Goal: Obtain resource: Obtain resource

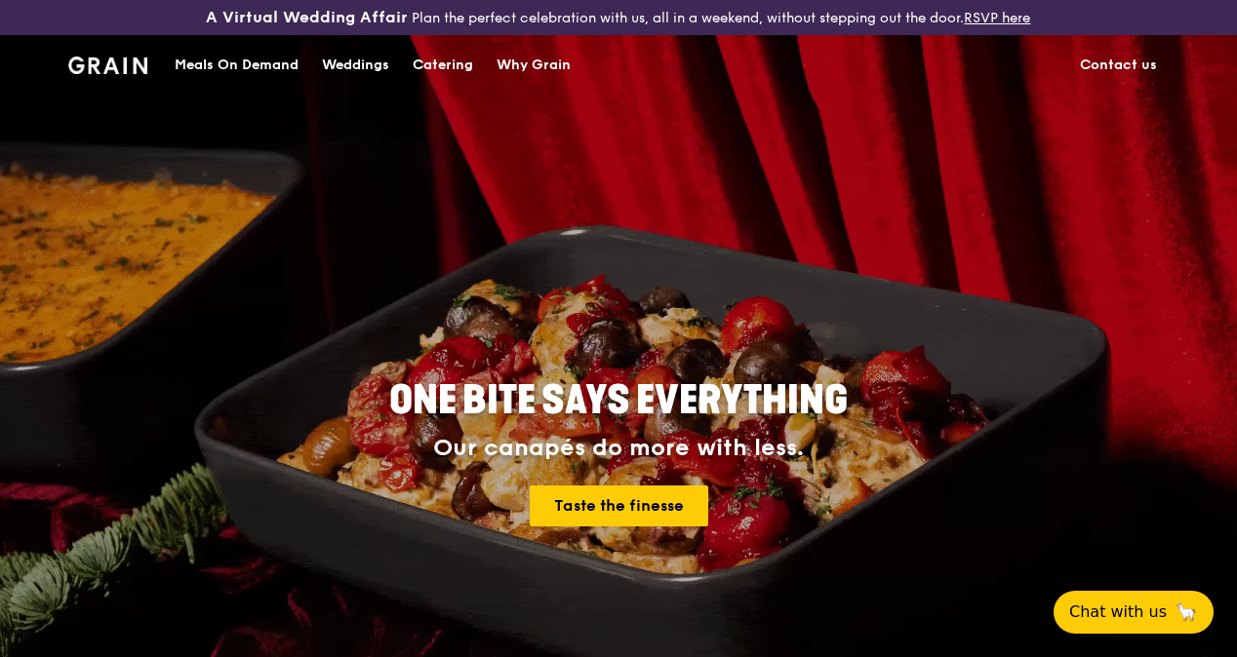
click at [279, 74] on div "Meals On Demand" at bounding box center [237, 65] width 124 height 59
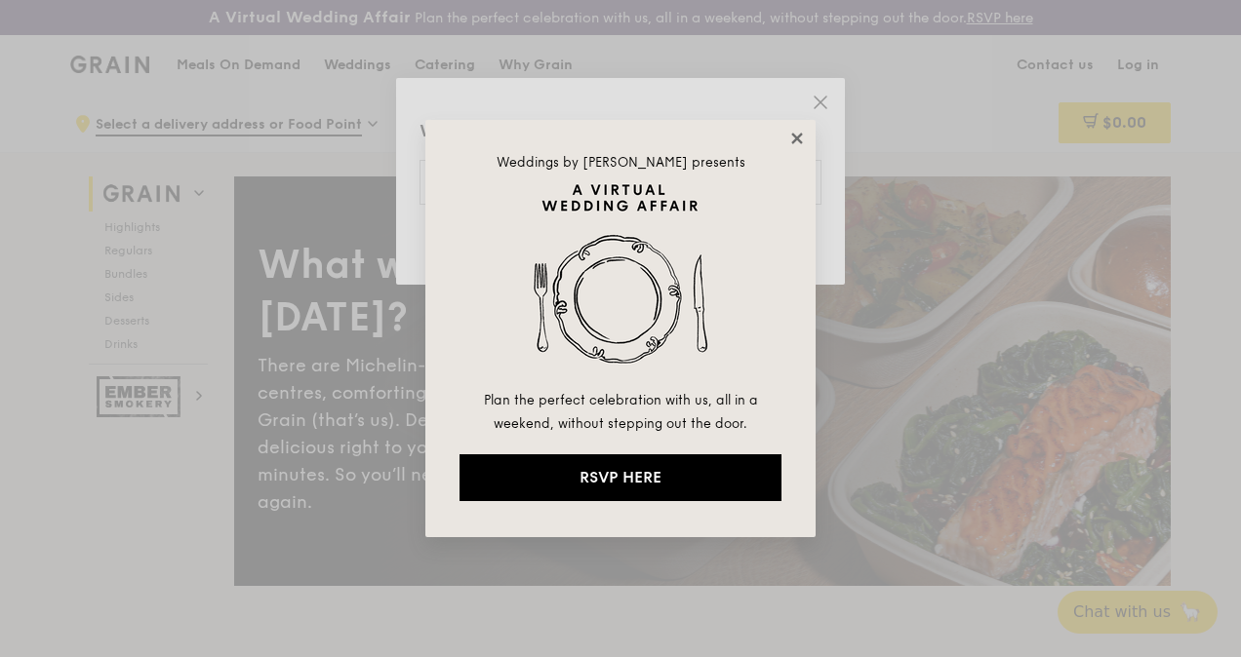
click at [797, 142] on icon at bounding box center [797, 139] width 18 height 18
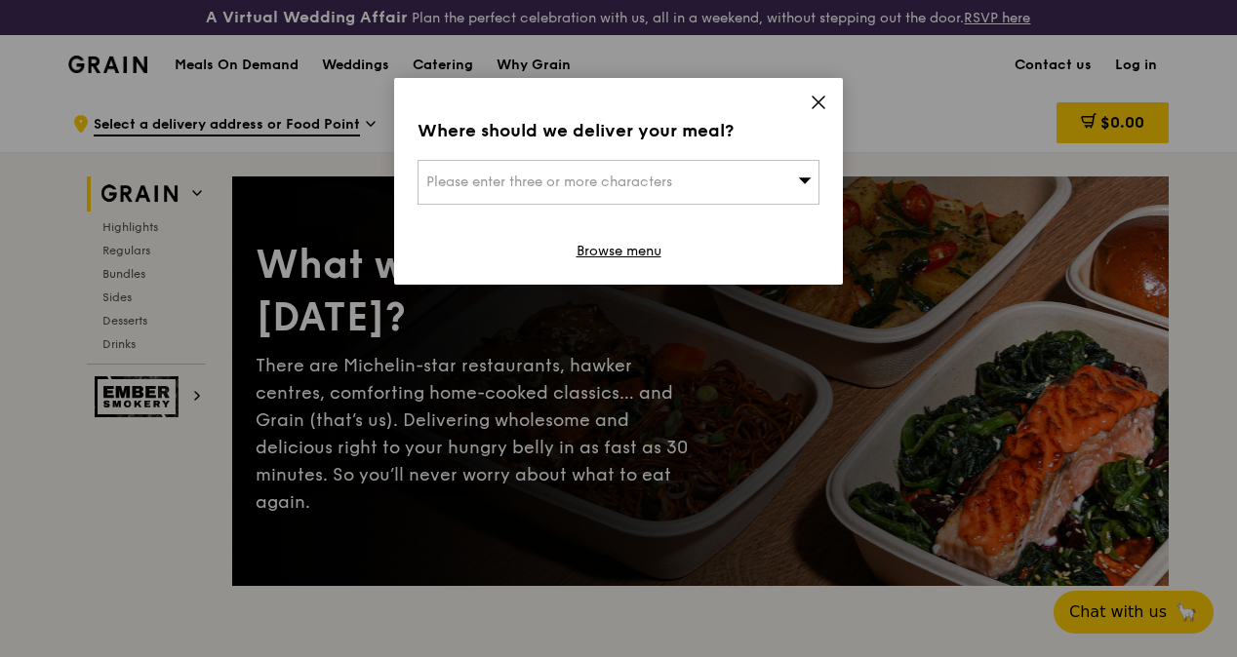
click at [818, 98] on icon at bounding box center [819, 103] width 18 height 18
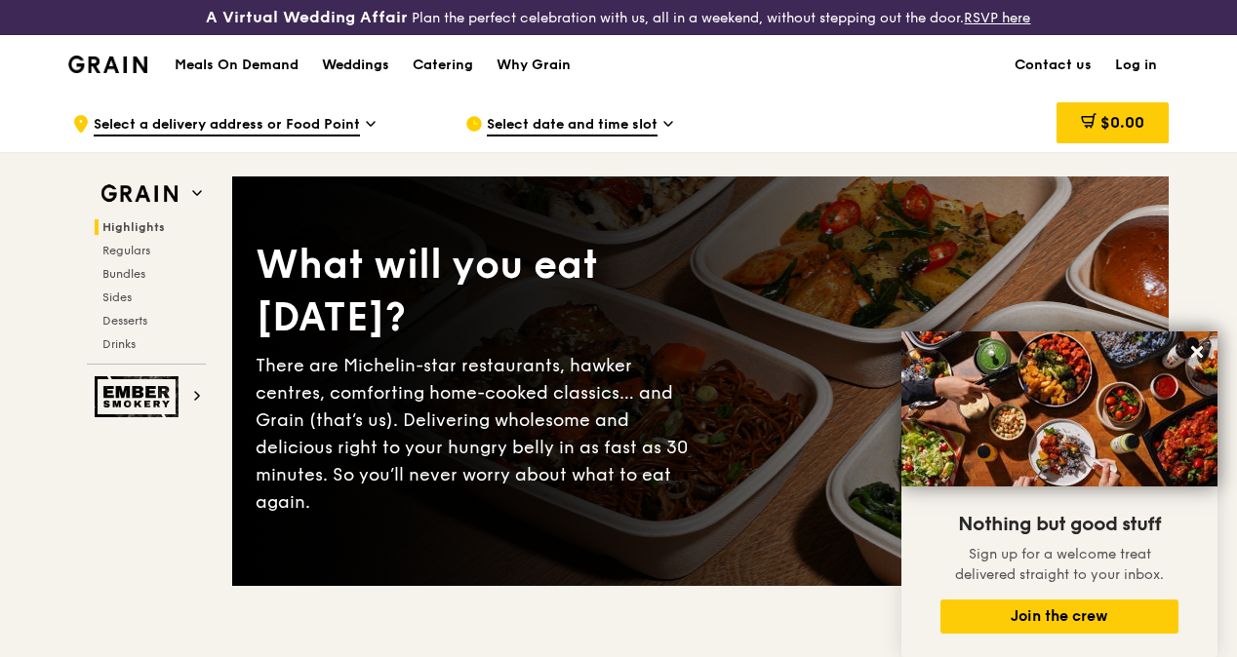
click at [373, 72] on div "Weddings" at bounding box center [355, 65] width 67 height 59
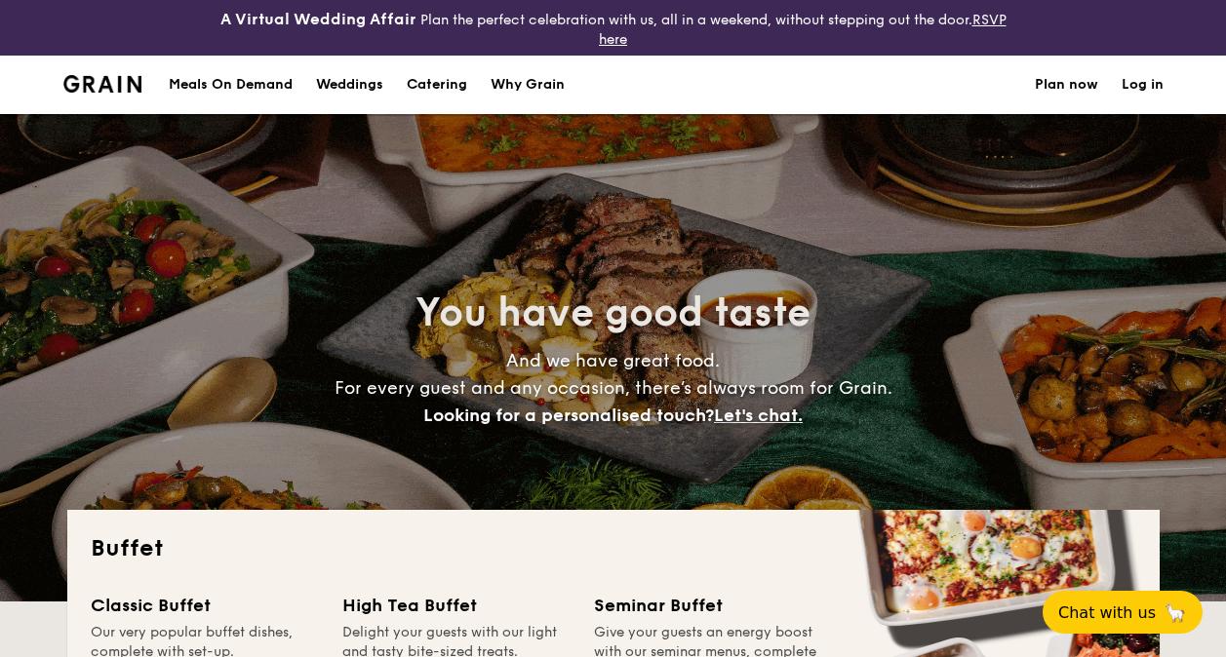
select select
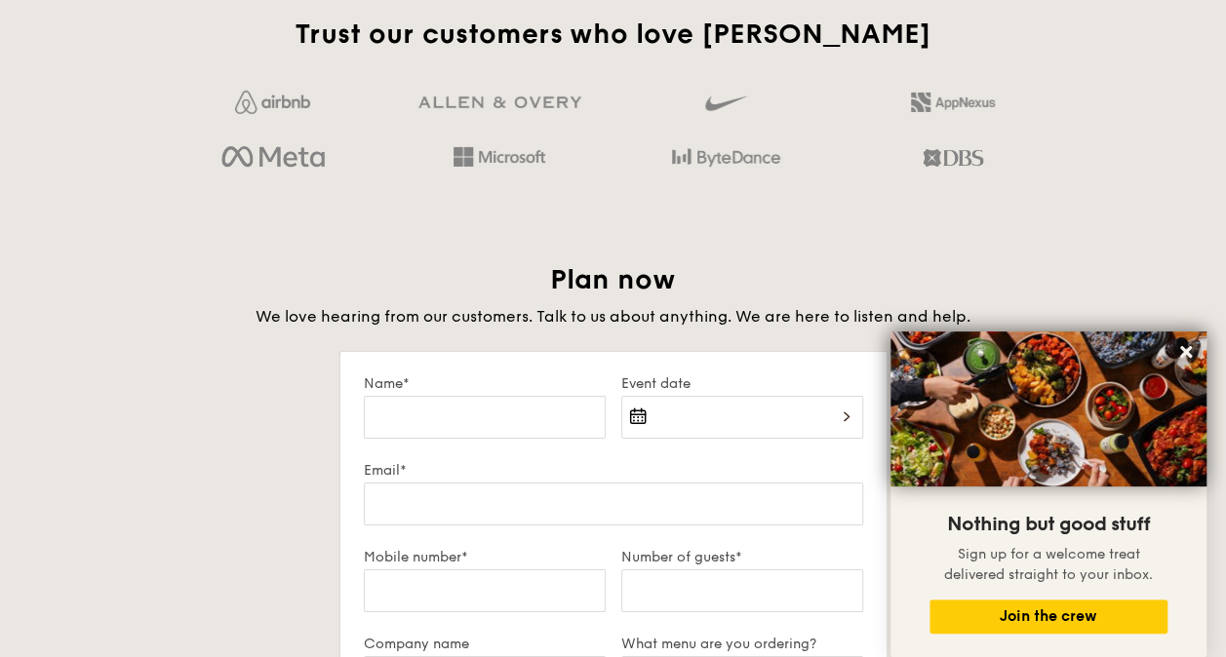
scroll to position [3152, 0]
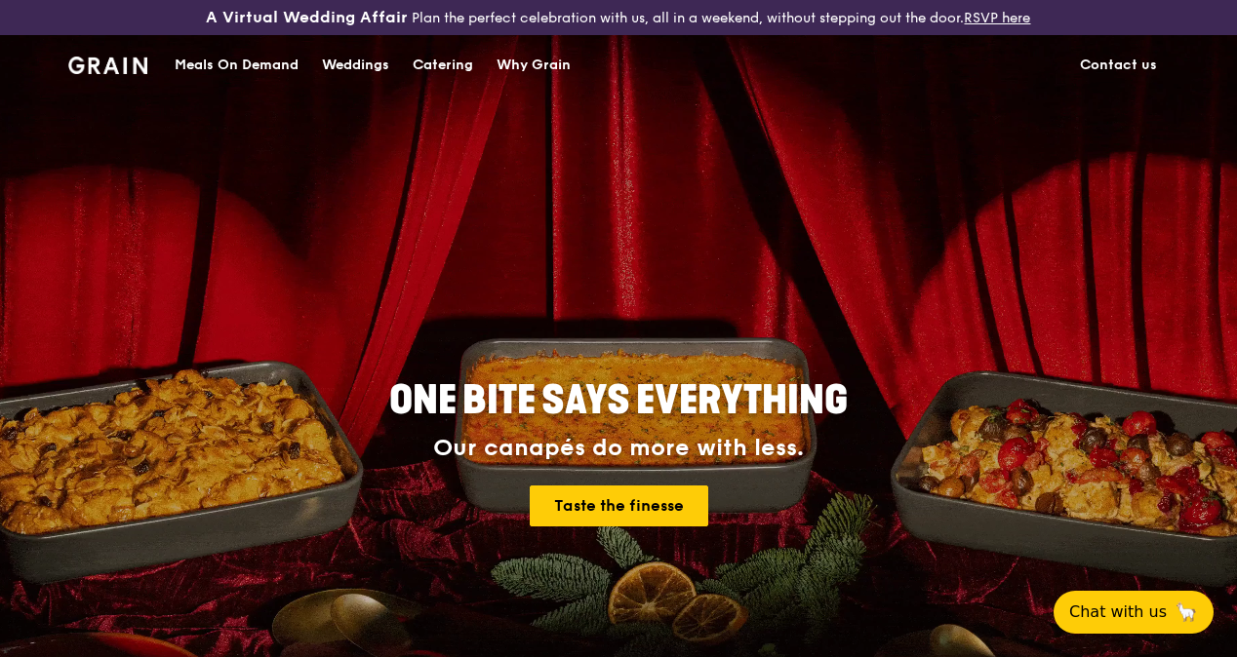
click at [441, 76] on div "Catering" at bounding box center [443, 65] width 60 height 59
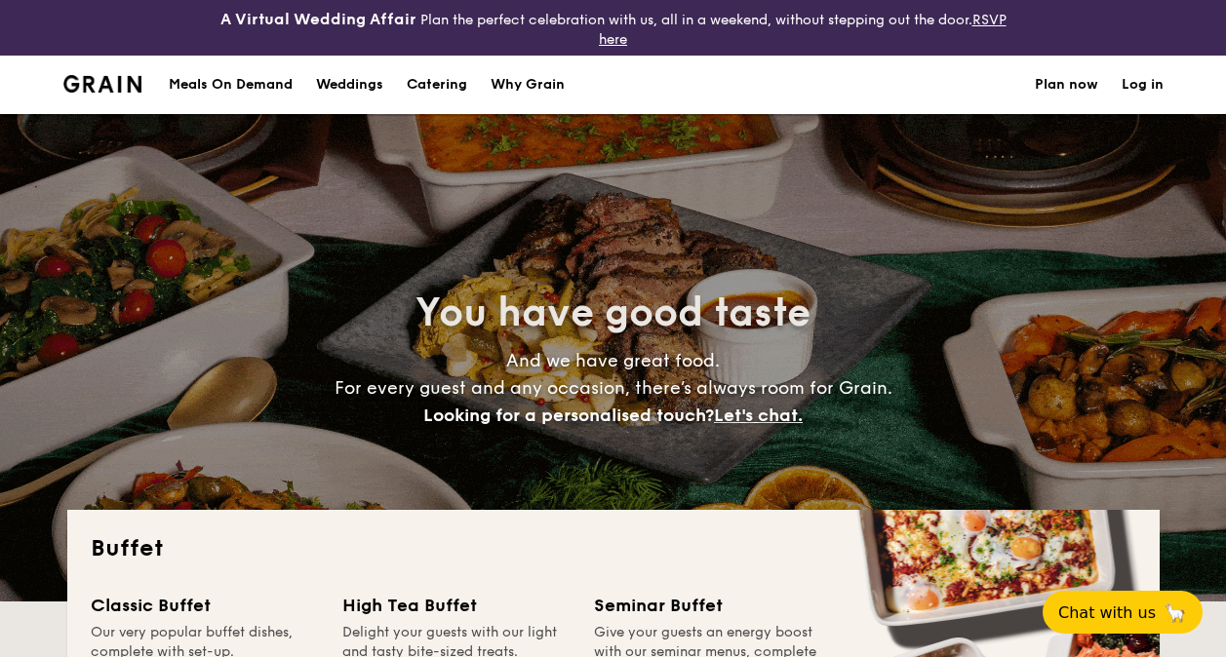
select select
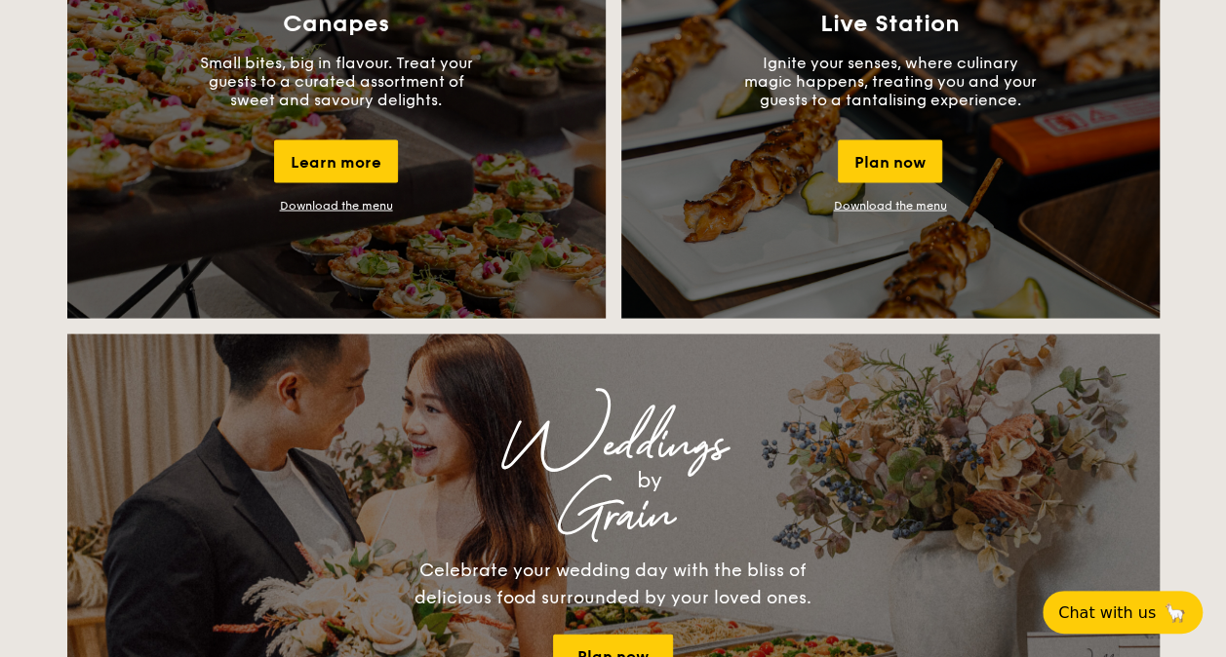
scroll to position [1897, 0]
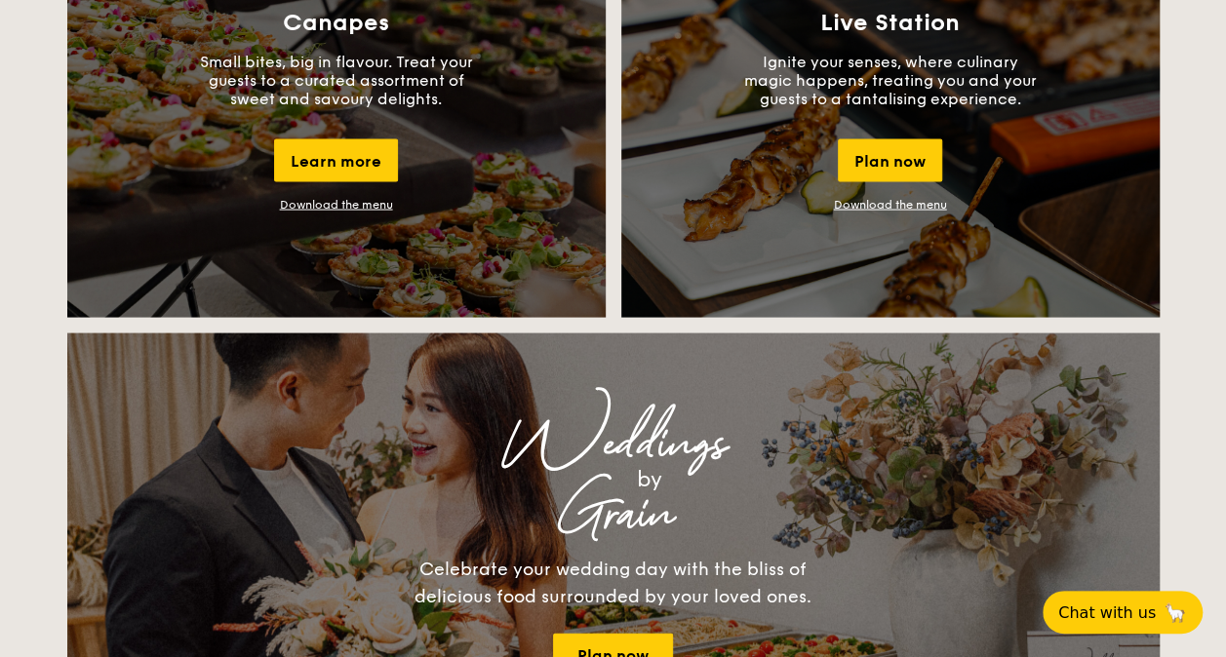
click at [884, 211] on link "Download the menu" at bounding box center [890, 205] width 113 height 14
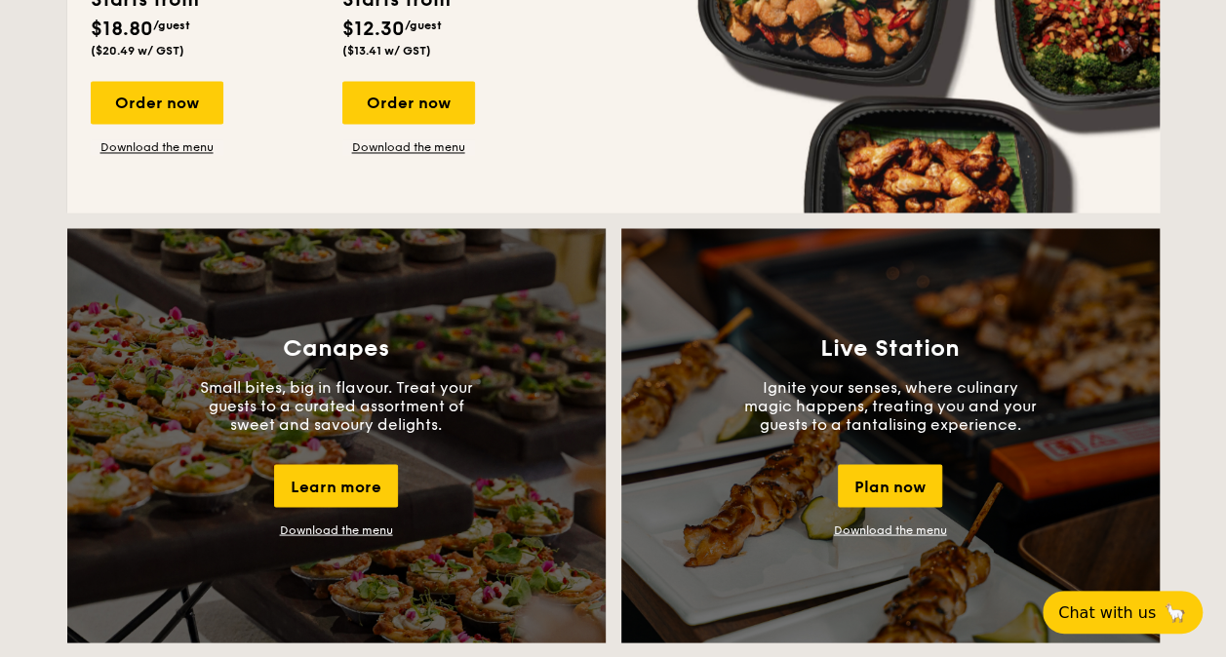
scroll to position [1564, 0]
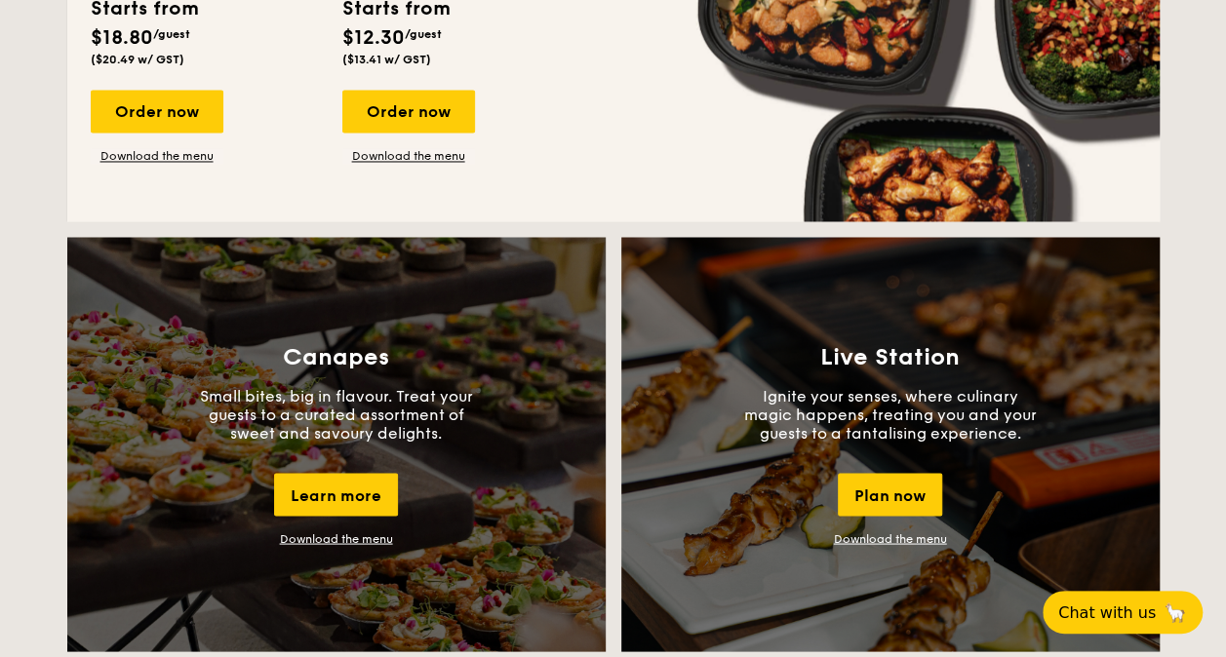
click at [344, 538] on link "Download the menu" at bounding box center [336, 539] width 113 height 14
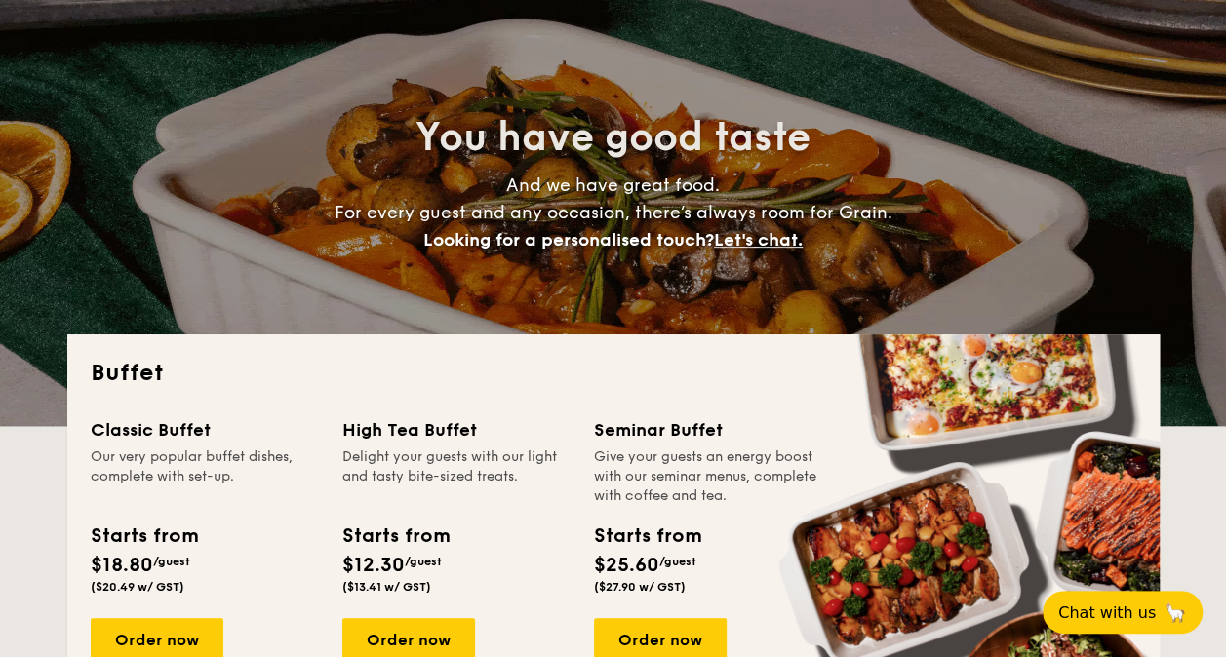
scroll to position [0, 0]
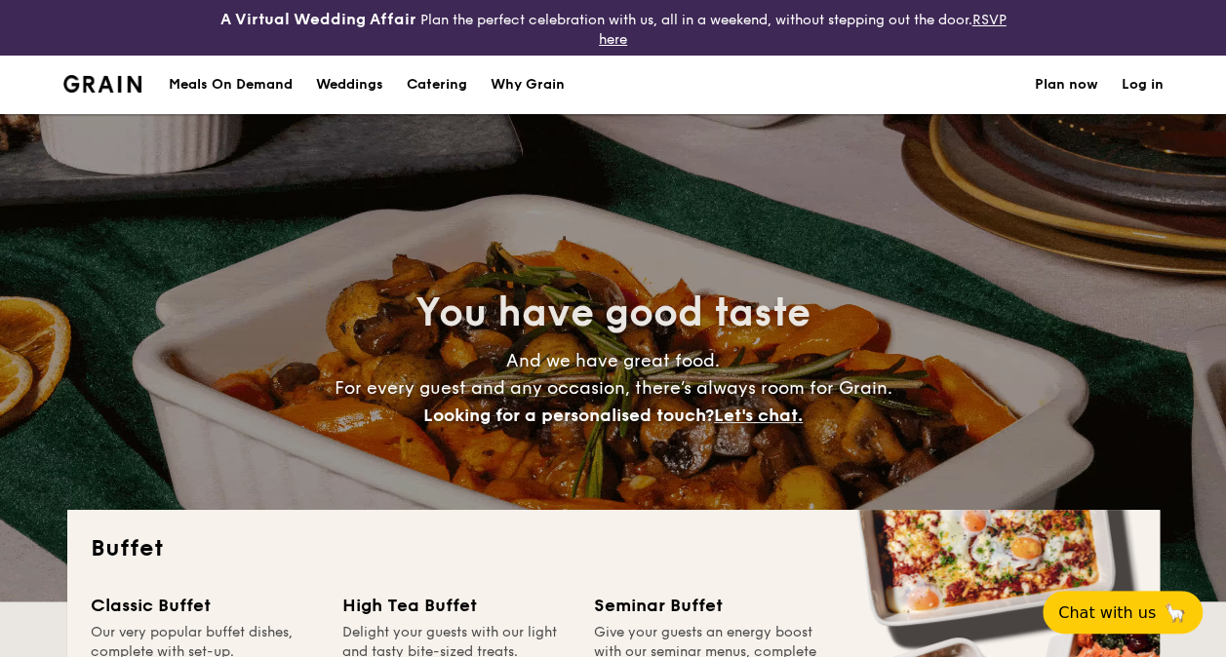
click at [427, 72] on h1 "Catering" at bounding box center [437, 85] width 60 height 59
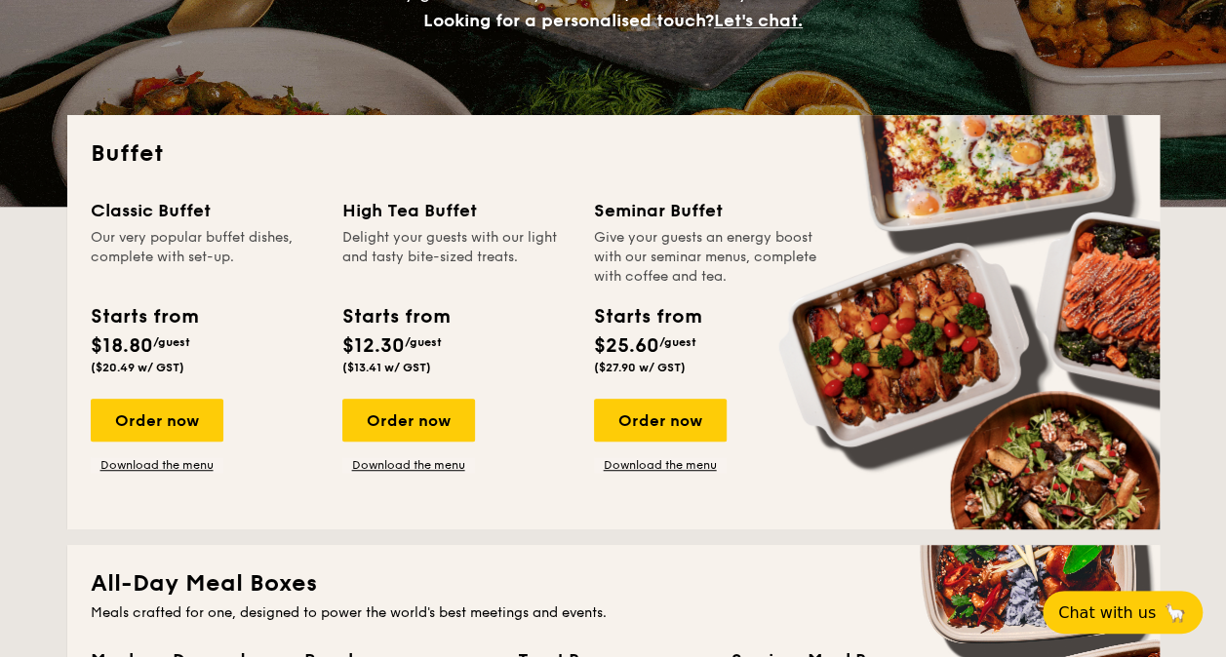
scroll to position [396, 0]
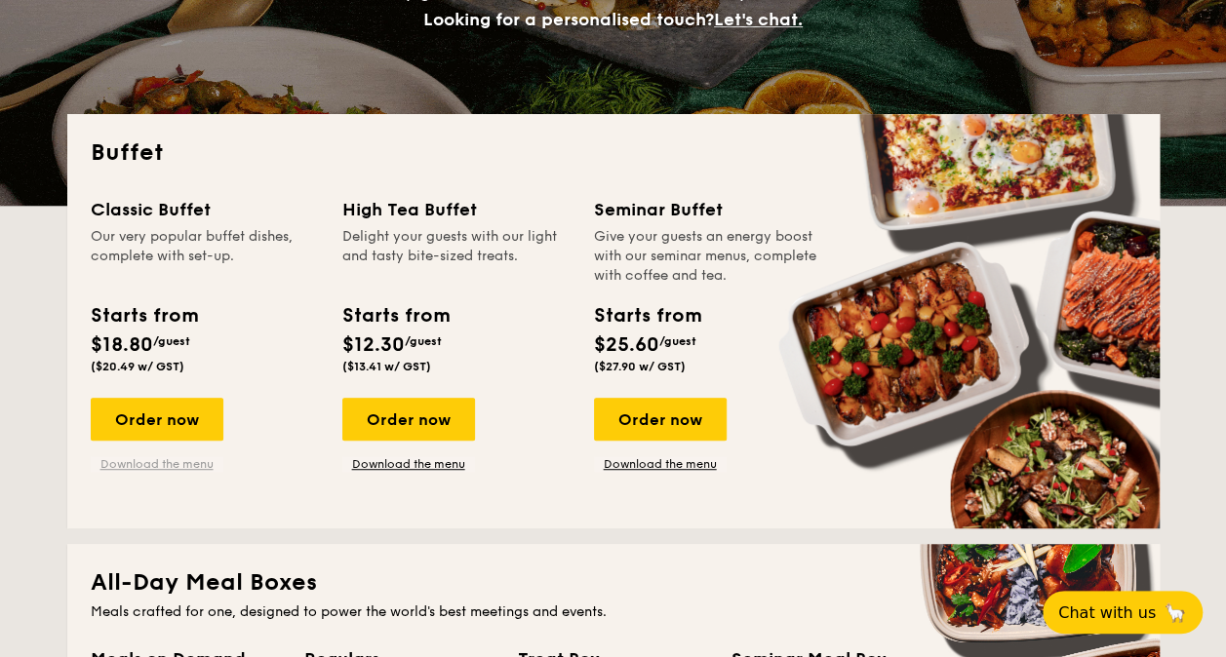
click at [192, 464] on link "Download the menu" at bounding box center [157, 465] width 133 height 16
